Goal: Book appointment/travel/reservation

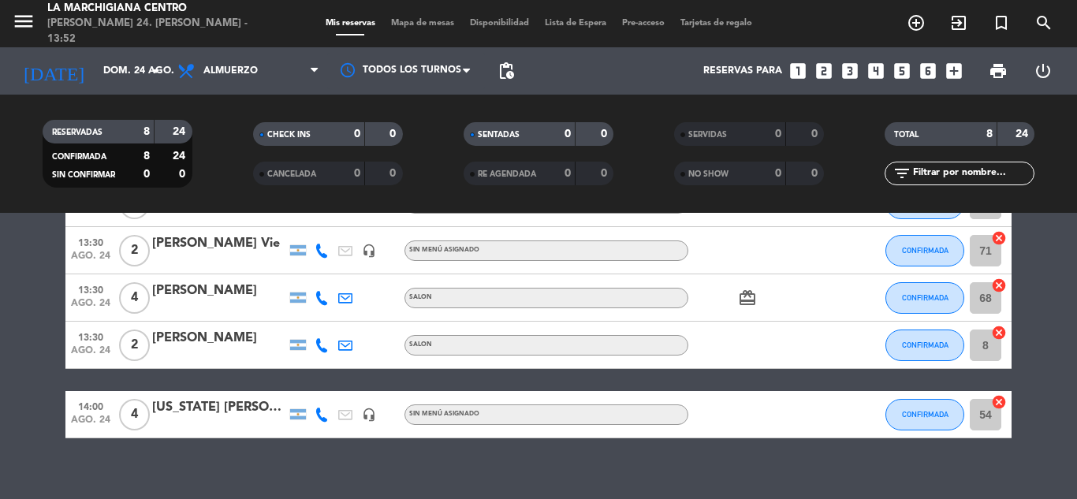
scroll to position [288, 0]
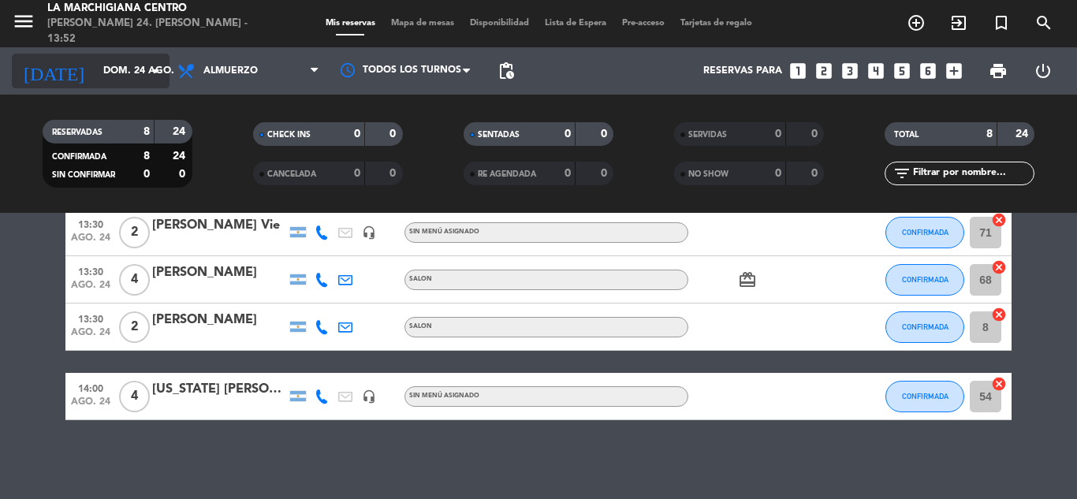
click at [125, 69] on input "dom. 24 ago." at bounding box center [161, 71] width 133 height 27
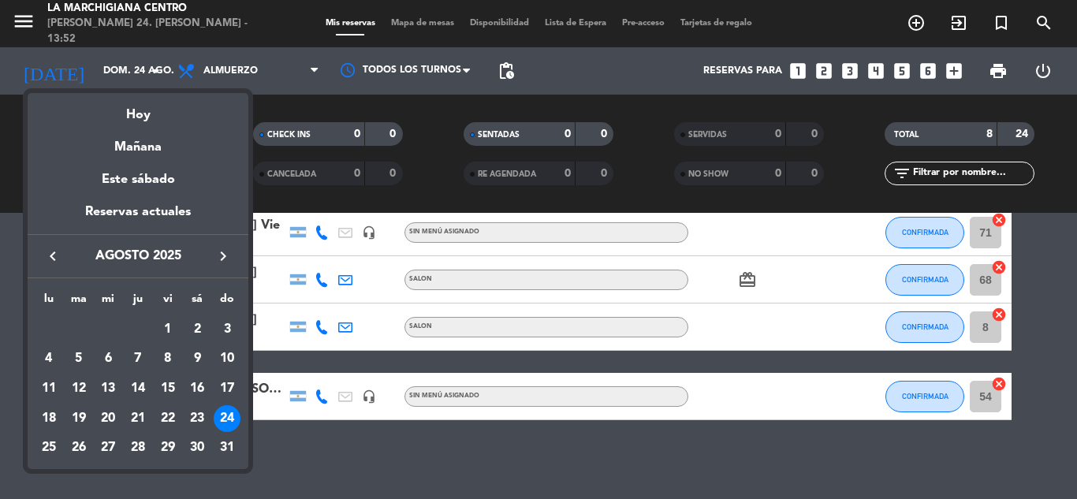
click at [248, 76] on div at bounding box center [538, 249] width 1077 height 499
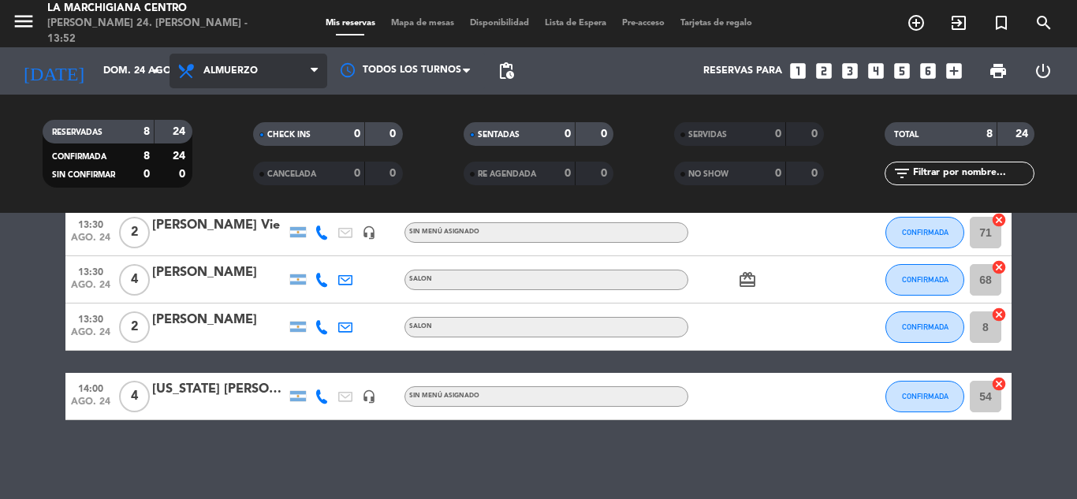
click at [252, 62] on span "Almuerzo" at bounding box center [249, 71] width 158 height 35
click at [252, 163] on div "menu La Marchigiana Centro [PERSON_NAME] 24. [PERSON_NAME] - 13:52 Mis reservas…" at bounding box center [538, 106] width 1077 height 213
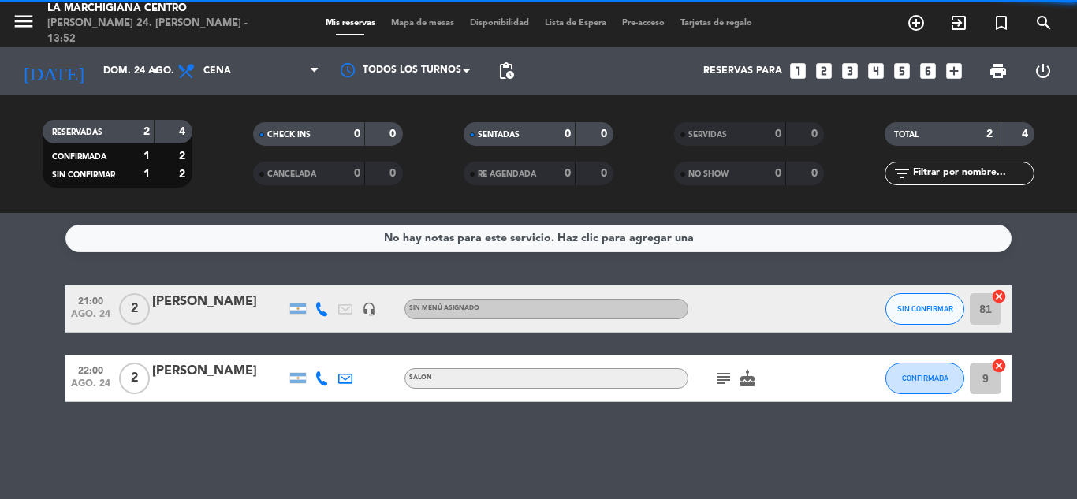
scroll to position [0, 0]
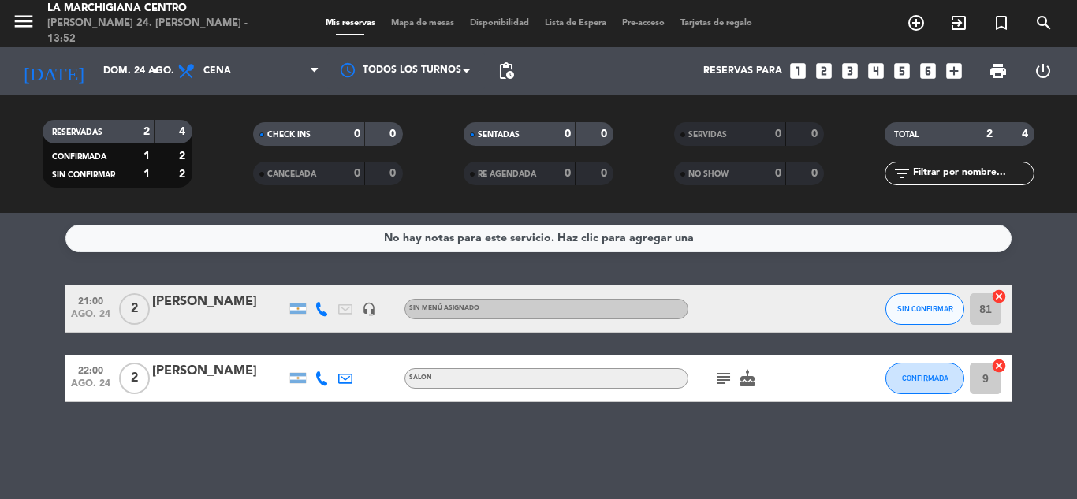
click at [719, 370] on icon "subject" at bounding box center [724, 378] width 19 height 19
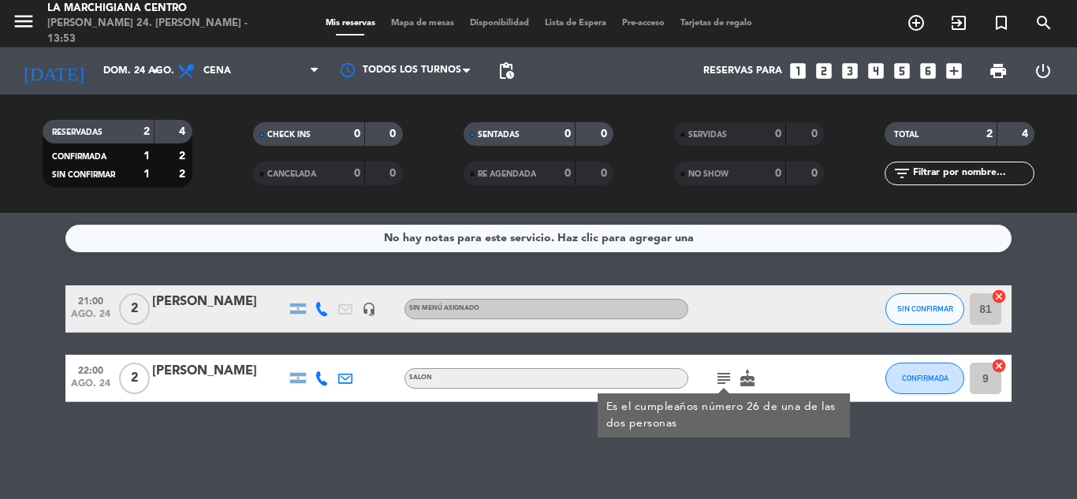
click at [719, 370] on icon "subject" at bounding box center [724, 378] width 19 height 19
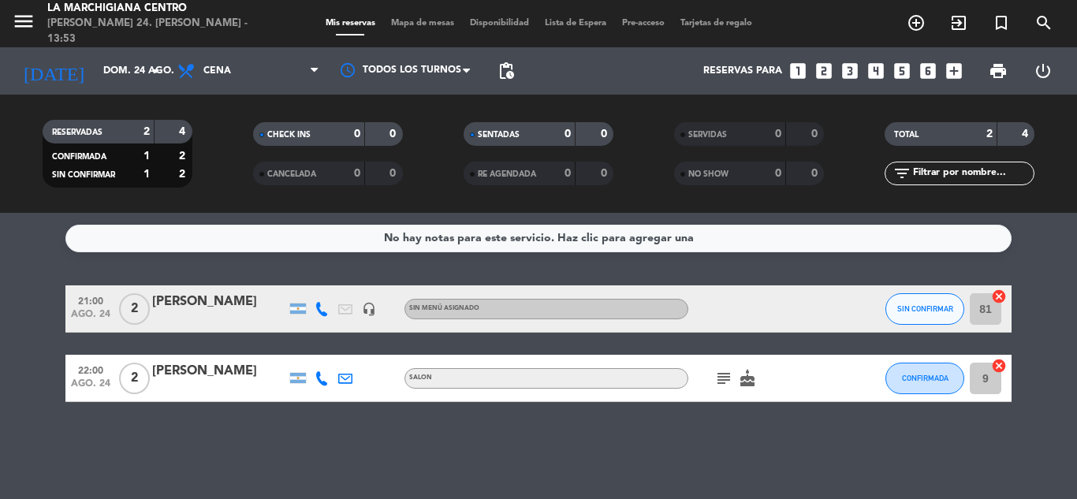
click at [742, 377] on icon "cake" at bounding box center [747, 378] width 19 height 19
click at [940, 308] on span "SIN CONFIRMAR" at bounding box center [926, 308] width 56 height 9
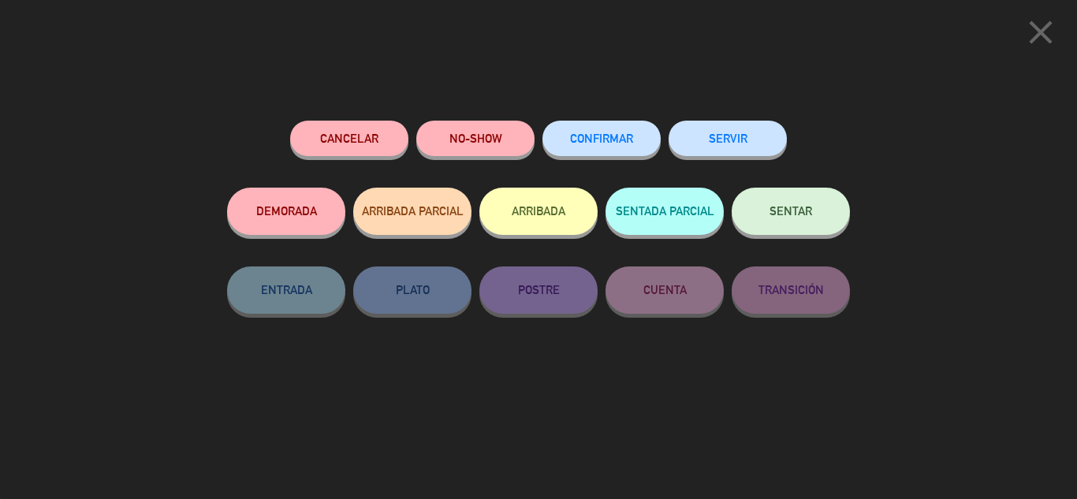
click at [626, 144] on span "CONFIRMAR" at bounding box center [601, 138] width 63 height 13
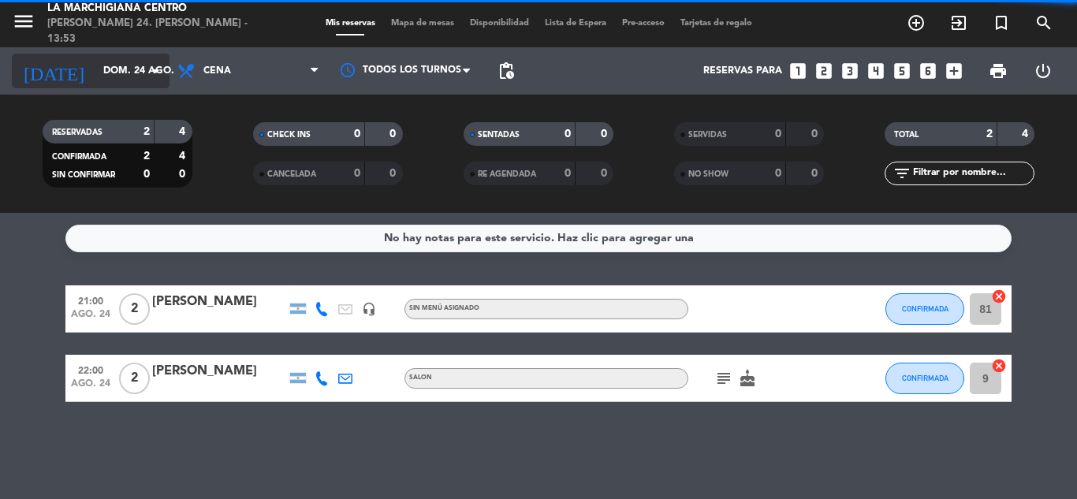
click at [95, 77] on input "dom. 24 ago." at bounding box center [161, 71] width 133 height 27
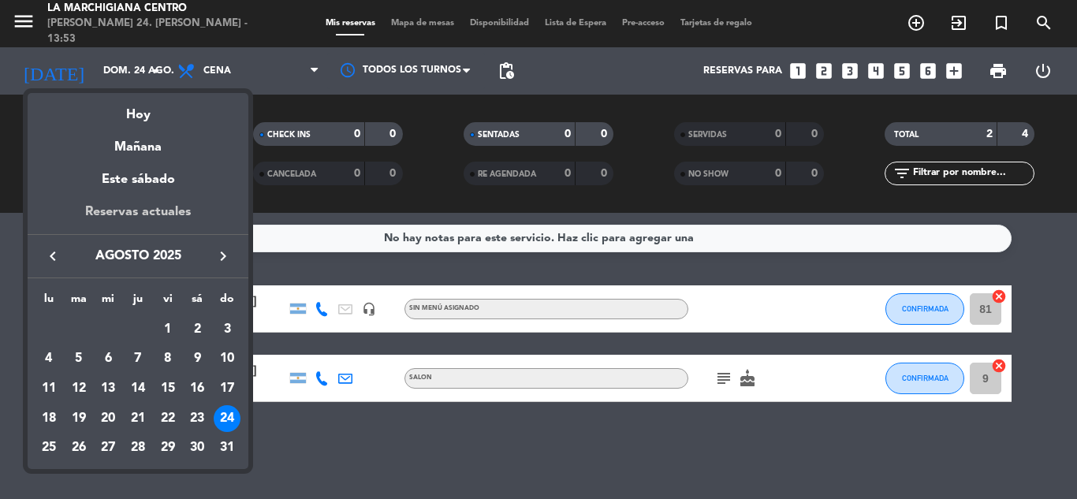
click at [140, 207] on div "Reservas actuales" at bounding box center [138, 218] width 221 height 32
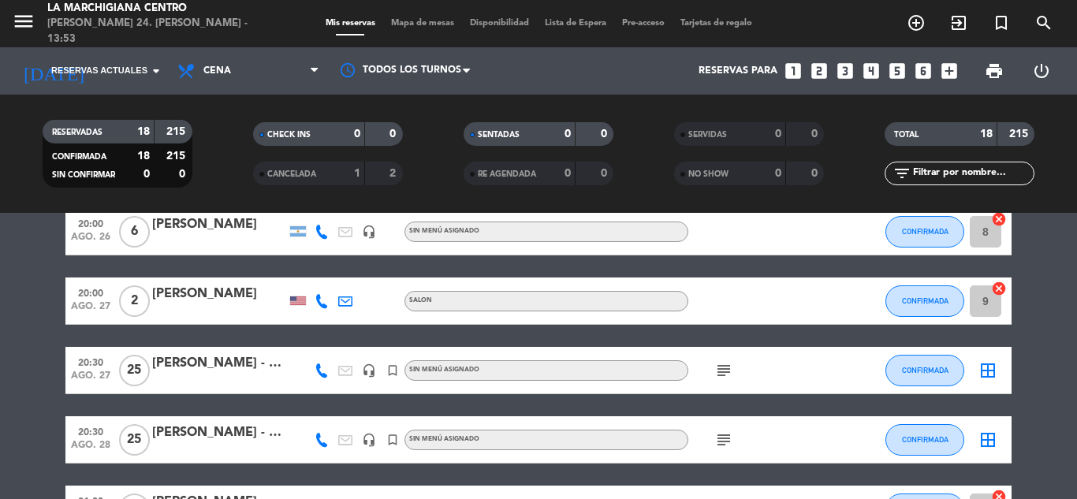
scroll to position [552, 0]
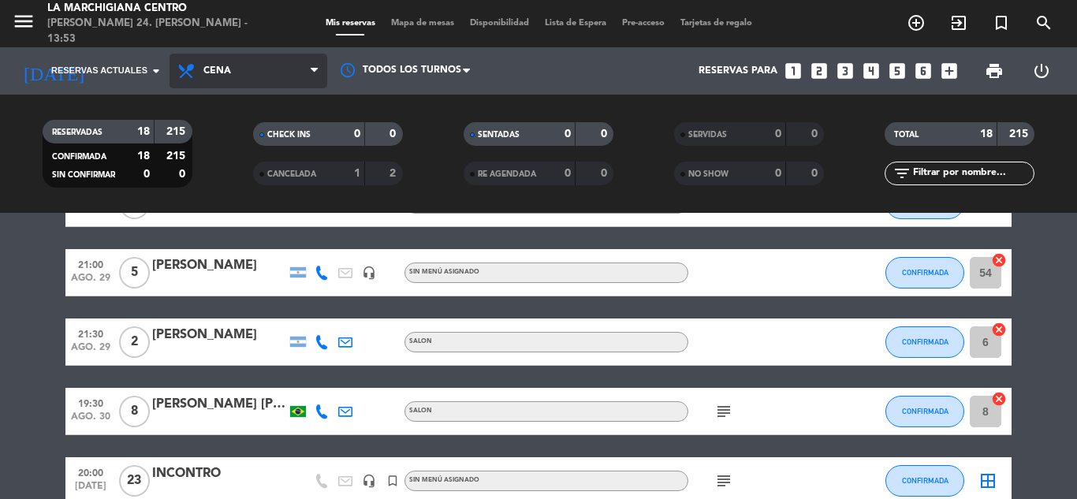
click at [261, 81] on span "Cena" at bounding box center [249, 71] width 158 height 35
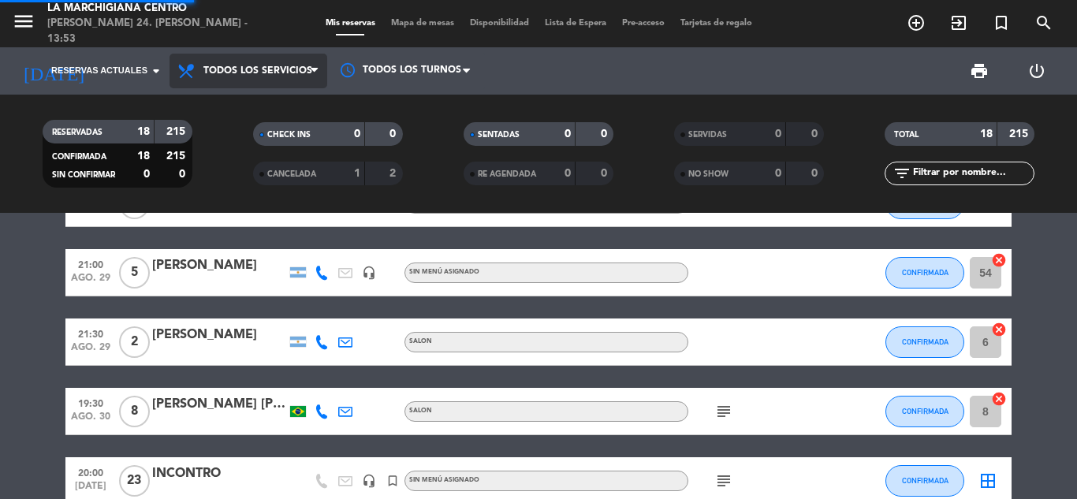
click at [271, 106] on div "menu La Marchigiana Centro [PERSON_NAME] 24. [PERSON_NAME] - 13:53 Mis reservas…" at bounding box center [538, 106] width 1077 height 213
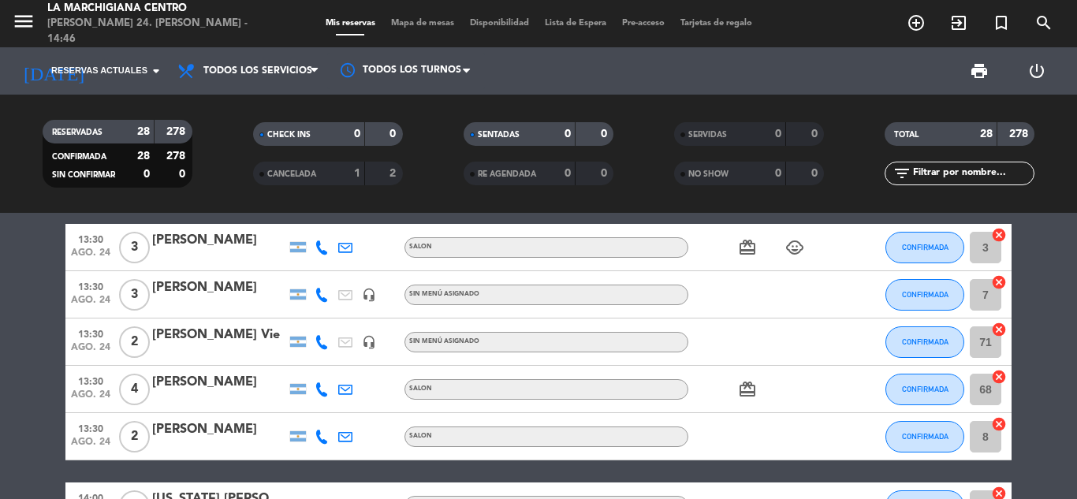
scroll to position [59, 0]
